Goal: Communication & Community: Share content

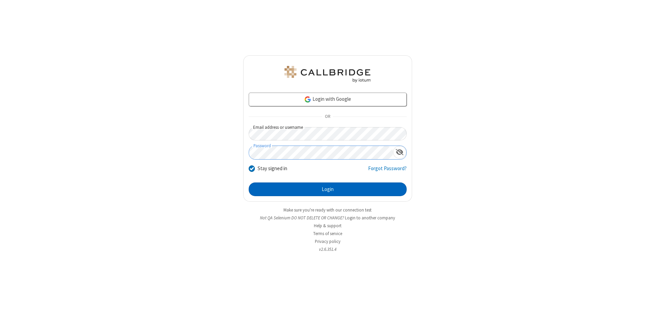
click at [328, 189] on button "Login" at bounding box center [328, 189] width 158 height 14
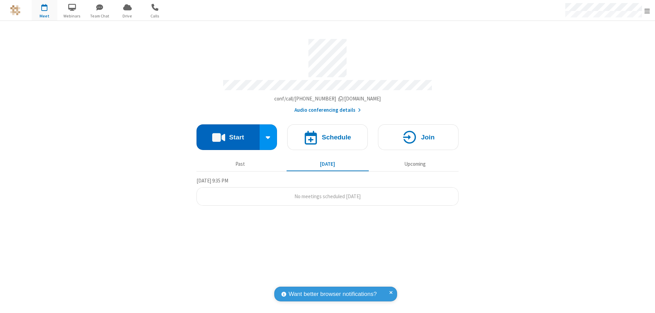
click at [228, 134] on button "Start" at bounding box center [228, 137] width 63 height 26
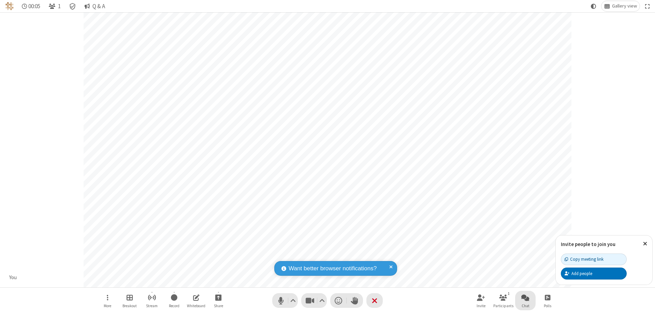
click at [526, 297] on span "Open chat" at bounding box center [526, 297] width 8 height 9
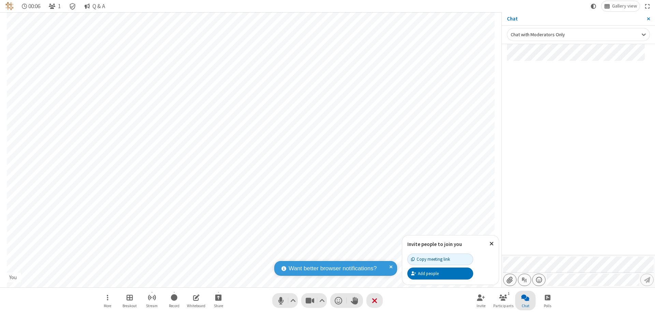
type input "C:\fakepath\doc_test.docx"
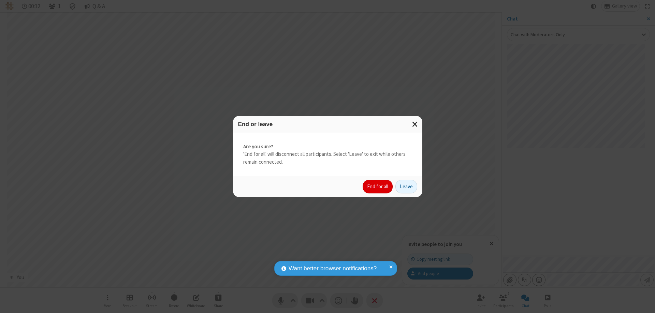
click at [378, 186] on button "End for all" at bounding box center [378, 187] width 30 height 14
